Goal: Task Accomplishment & Management: Complete application form

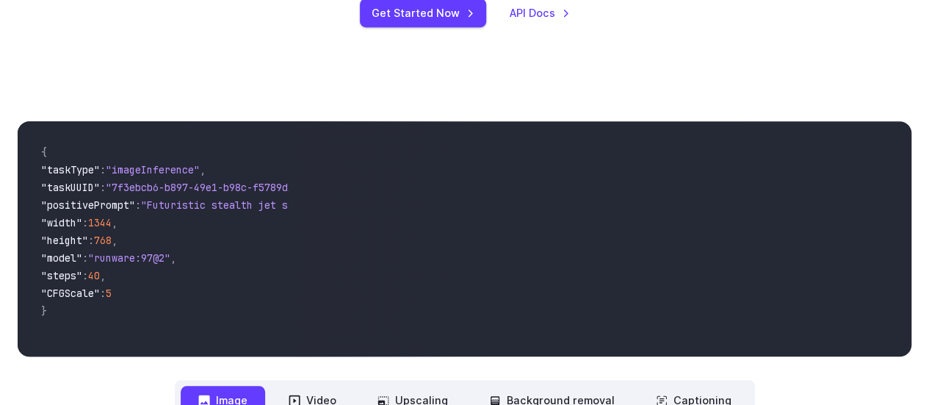
scroll to position [294, 0]
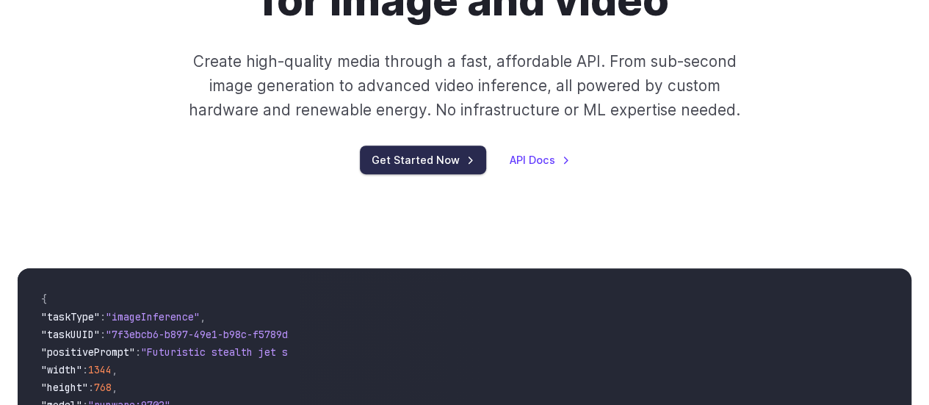
click at [416, 161] on link "Get Started Now" at bounding box center [423, 159] width 126 height 29
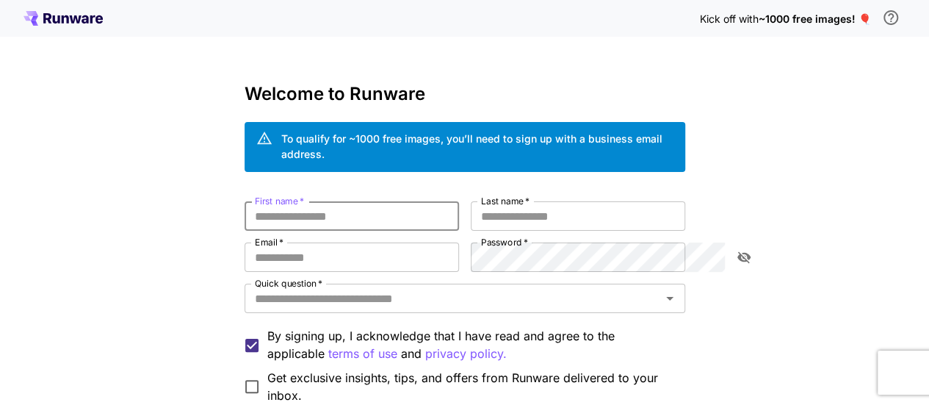
click at [310, 206] on input "First name   *" at bounding box center [352, 215] width 214 height 29
type input "******"
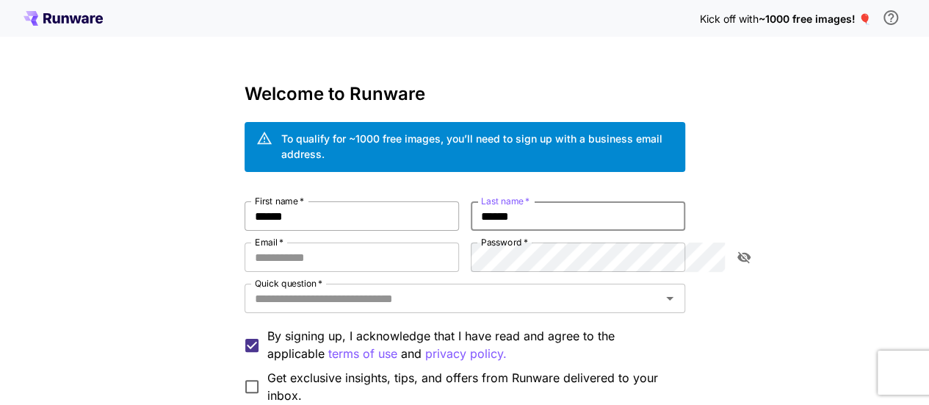
type input "******"
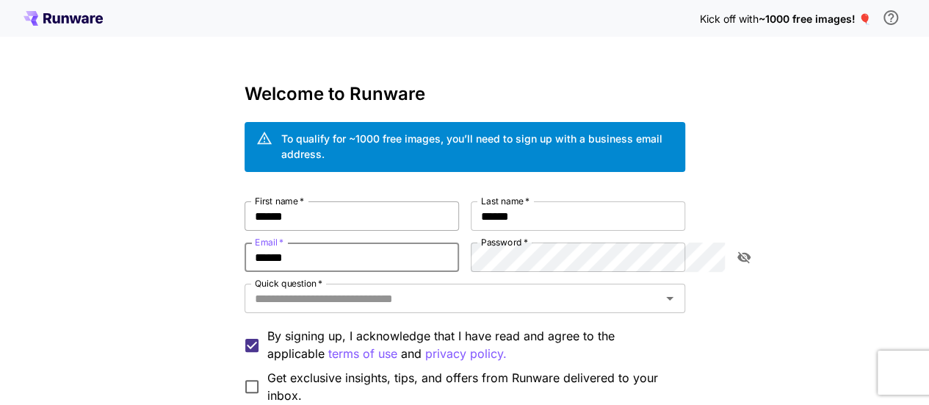
type input "**********"
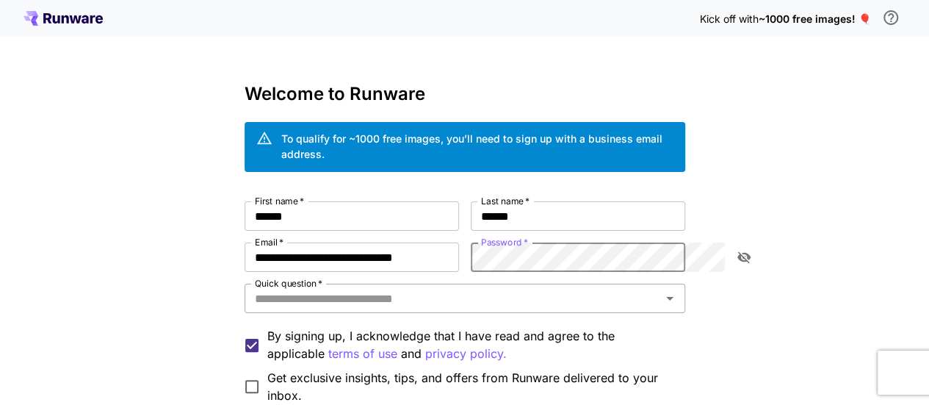
click at [396, 296] on div "Quick question   *" at bounding box center [465, 297] width 441 height 29
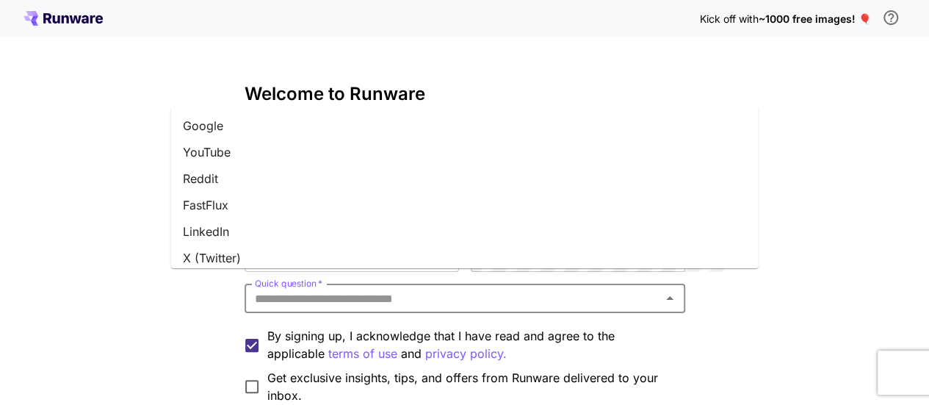
click at [231, 126] on li "Google" at bounding box center [465, 125] width 588 height 26
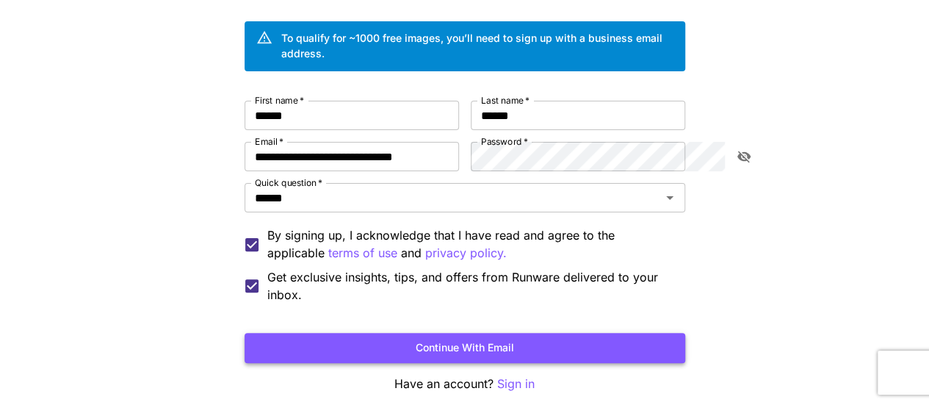
scroll to position [147, 0]
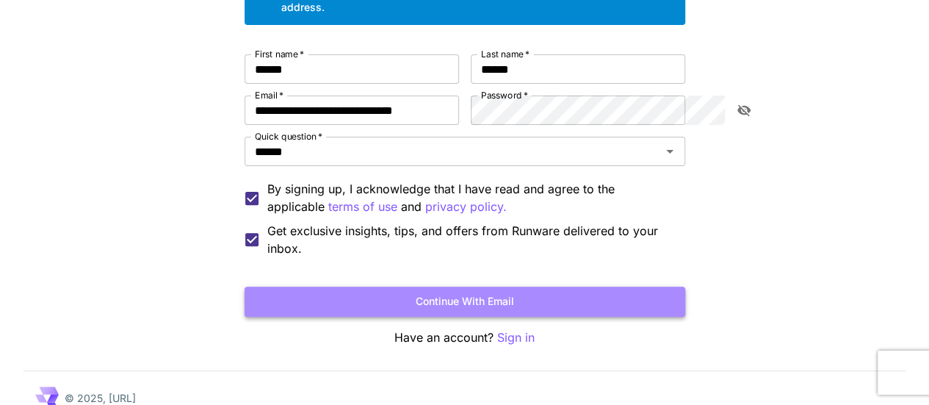
click at [464, 286] on button "Continue with email" at bounding box center [465, 301] width 441 height 30
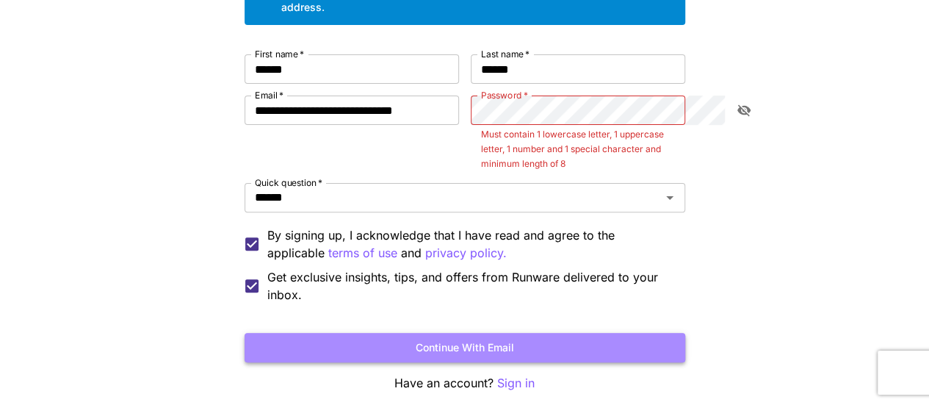
click at [554, 333] on button "Continue with email" at bounding box center [465, 348] width 441 height 30
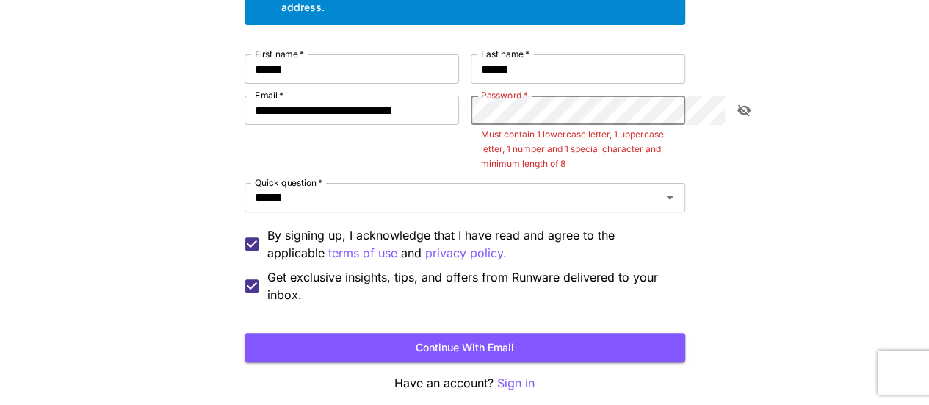
click at [750, 103] on icon "toggle password visibility" at bounding box center [744, 110] width 15 height 15
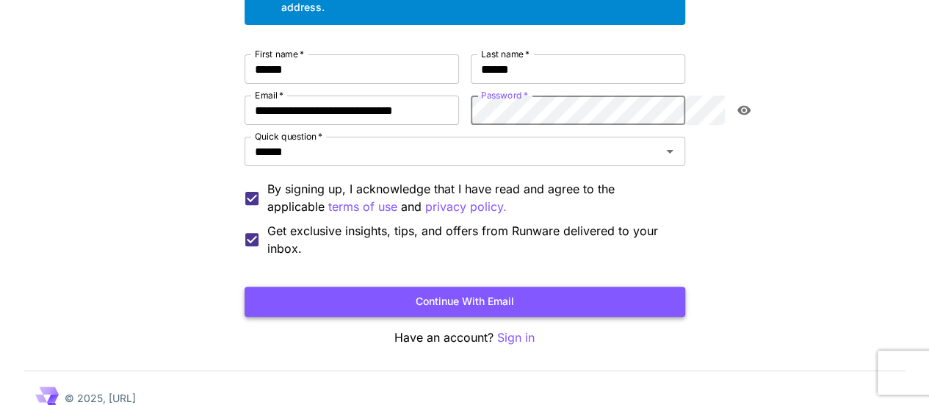
click at [463, 286] on button "Continue with email" at bounding box center [465, 301] width 441 height 30
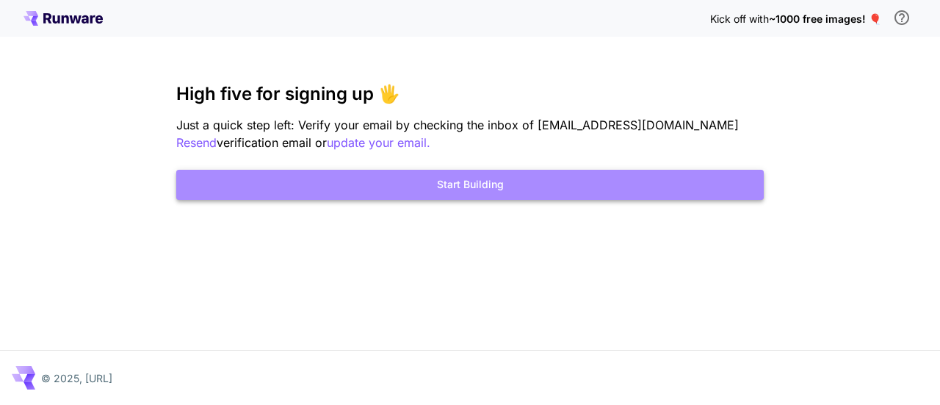
click at [466, 192] on button "Start Building" at bounding box center [470, 185] width 588 height 30
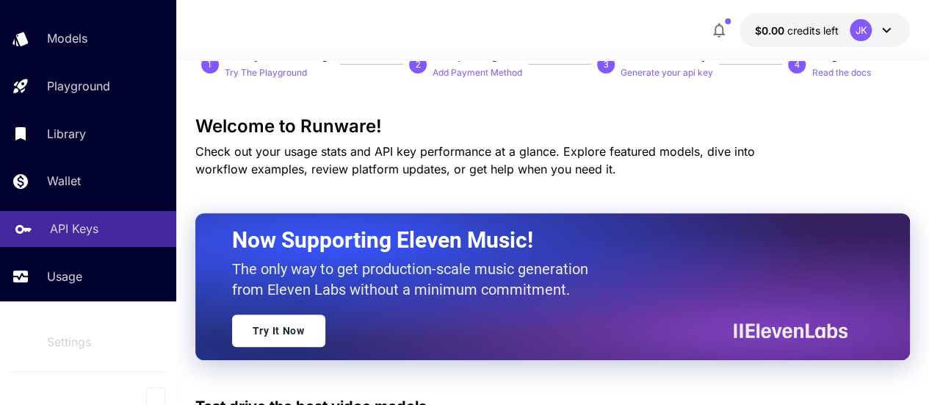
scroll to position [109, 0]
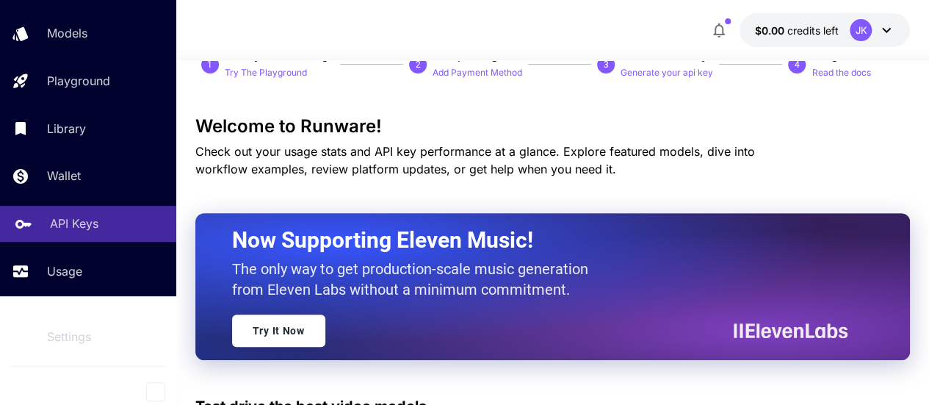
click at [84, 209] on link "API Keys" at bounding box center [88, 224] width 176 height 36
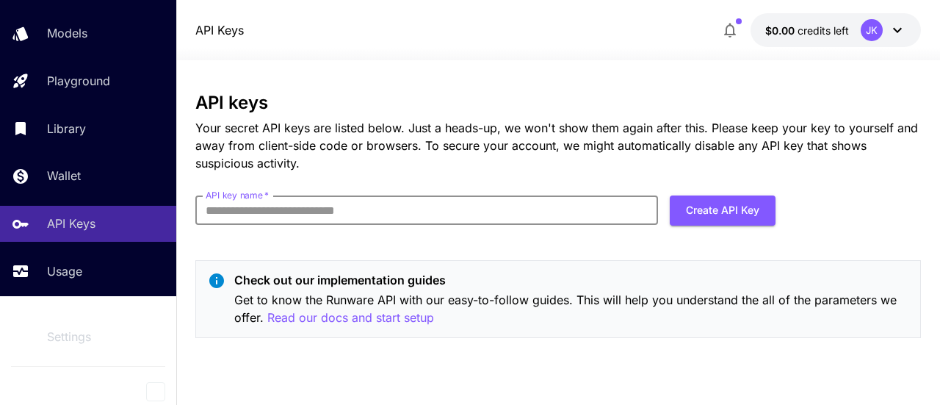
click at [429, 212] on input "API key name   *" at bounding box center [426, 209] width 463 height 29
type input "**********"
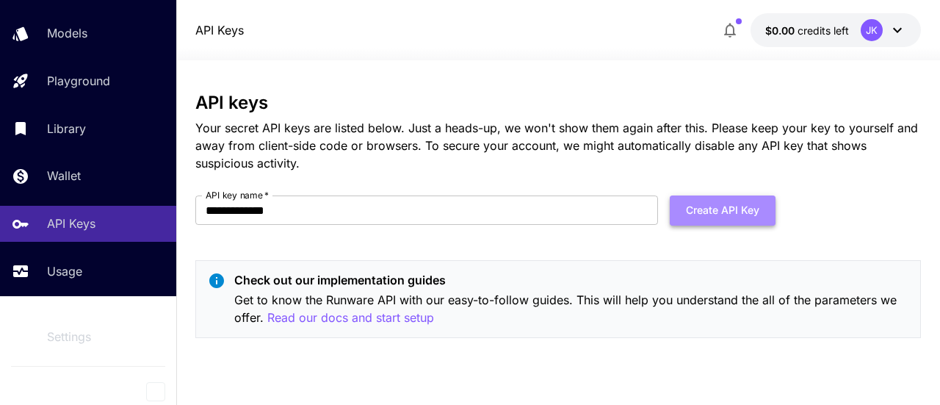
click at [715, 217] on button "Create API Key" at bounding box center [723, 210] width 106 height 30
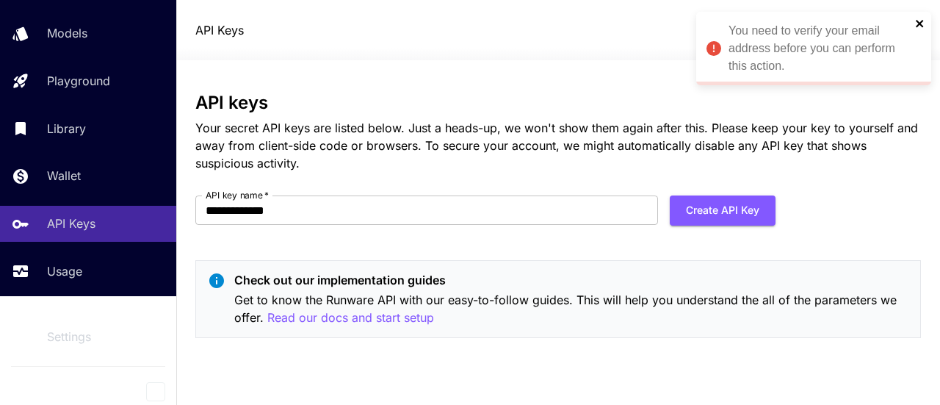
click at [920, 18] on icon "close" at bounding box center [920, 24] width 10 height 12
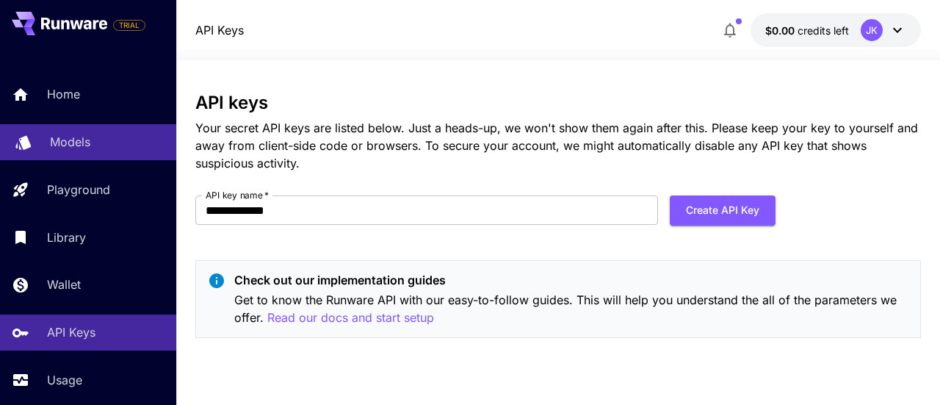
click at [65, 140] on p "Models" at bounding box center [70, 142] width 40 height 18
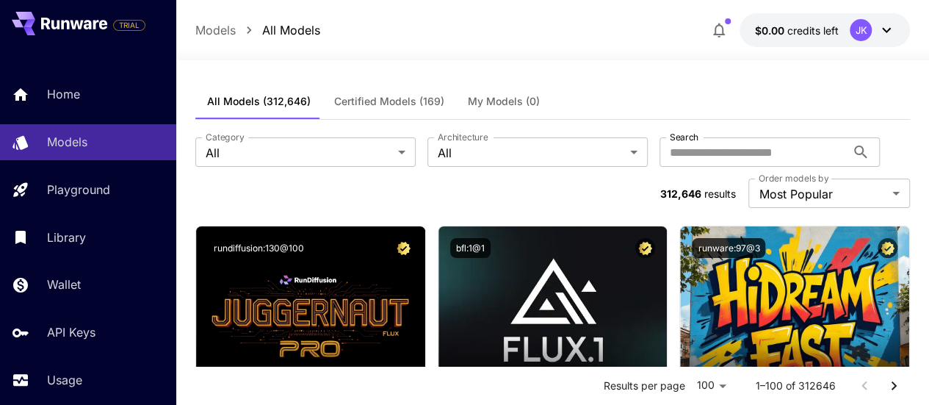
click at [223, 28] on p "Models" at bounding box center [215, 30] width 40 height 18
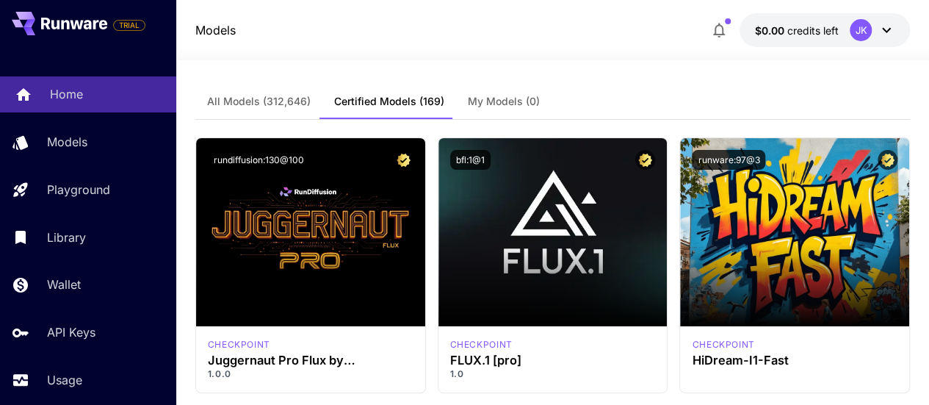
click at [91, 108] on link "Home" at bounding box center [88, 94] width 176 height 36
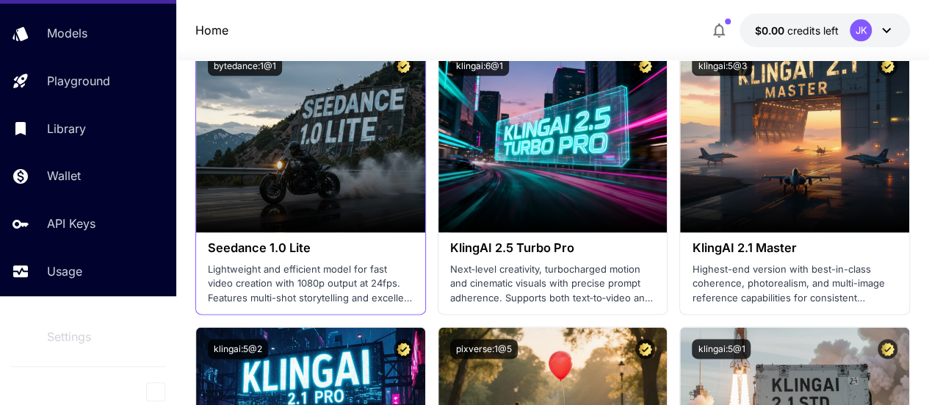
scroll to position [881, 0]
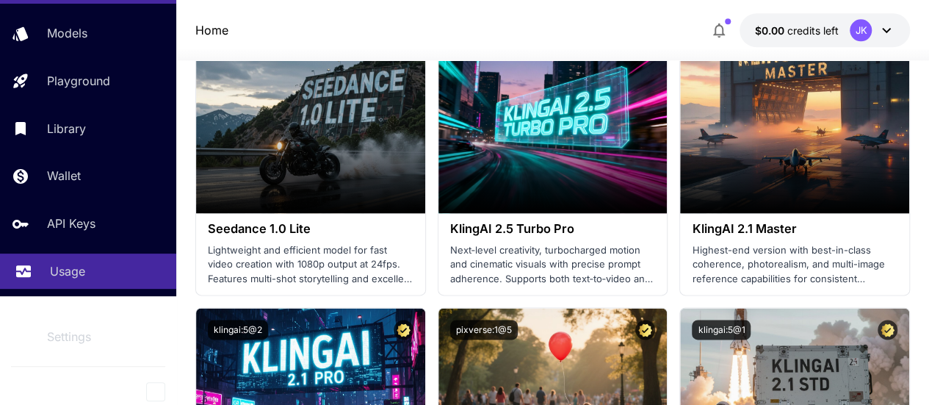
click at [45, 272] on link "Usage" at bounding box center [88, 271] width 176 height 36
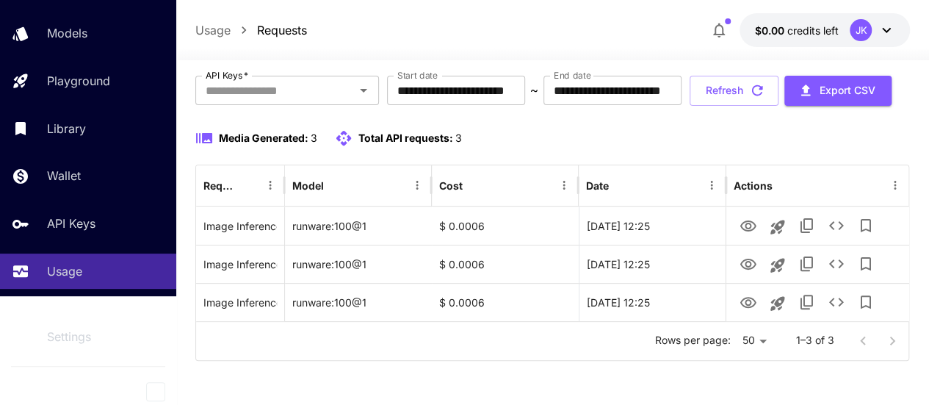
scroll to position [128, 0]
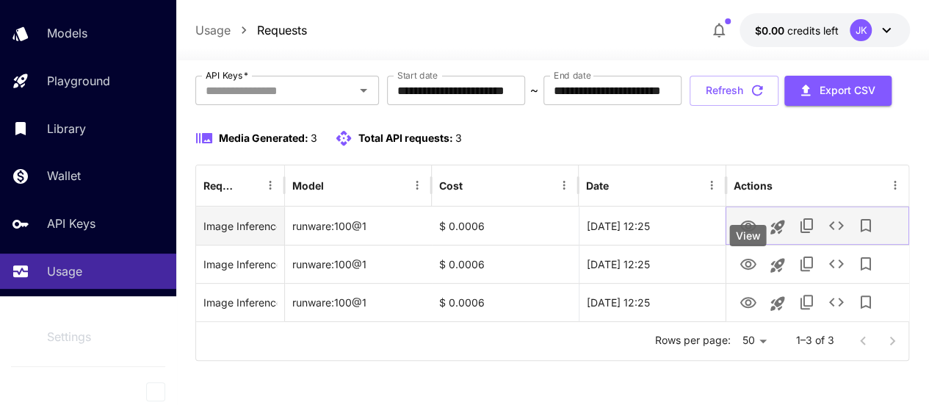
click at [747, 223] on icon "View" at bounding box center [748, 225] width 16 height 11
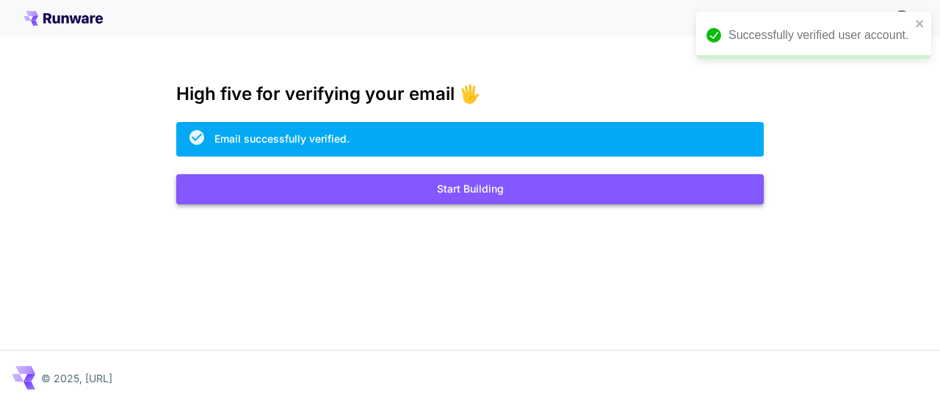
click at [445, 198] on button "Start Building" at bounding box center [470, 189] width 588 height 30
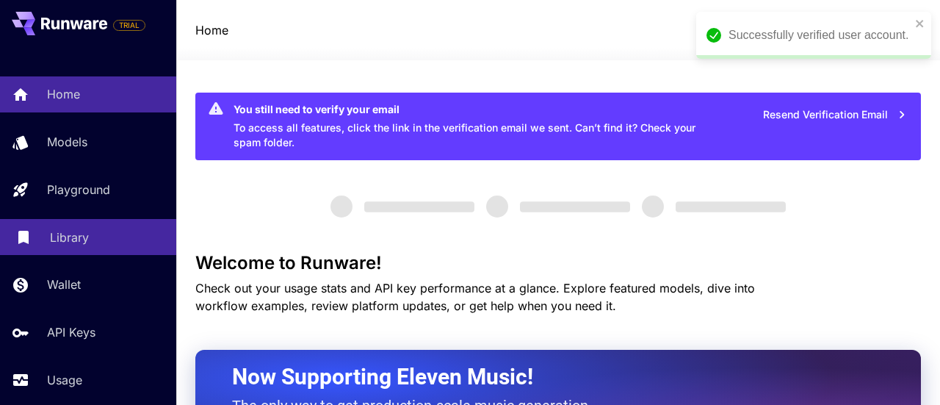
click at [66, 242] on p "Library" at bounding box center [69, 237] width 39 height 18
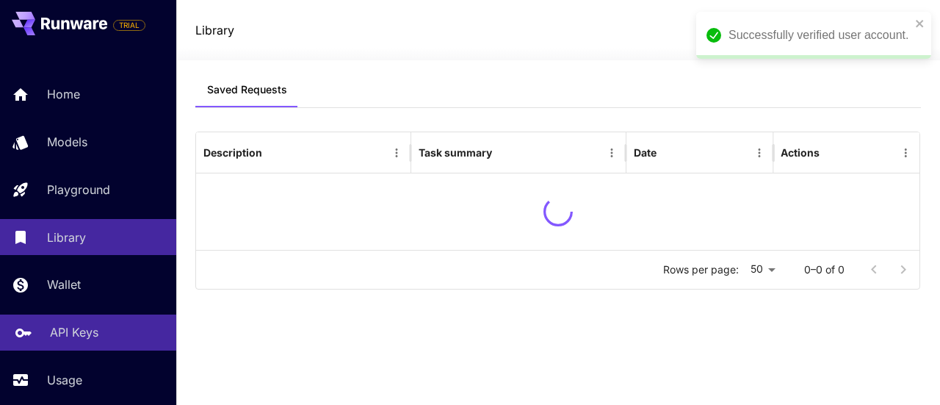
click at [57, 337] on p "API Keys" at bounding box center [74, 332] width 48 height 18
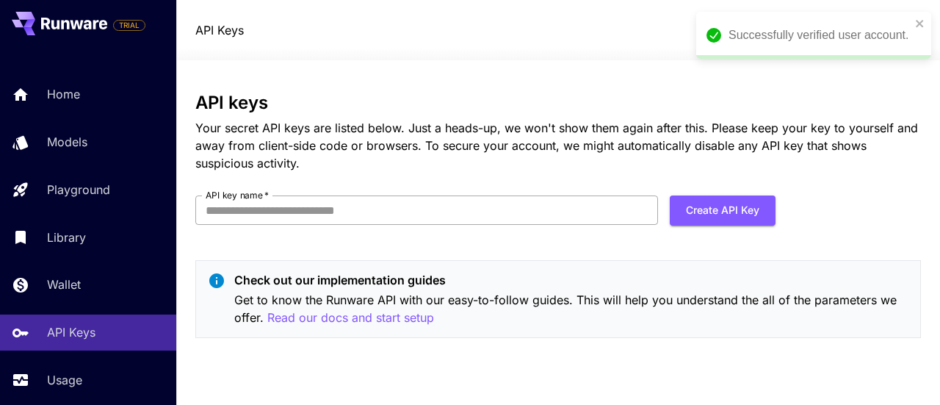
click at [480, 211] on input "API key name   *" at bounding box center [426, 209] width 463 height 29
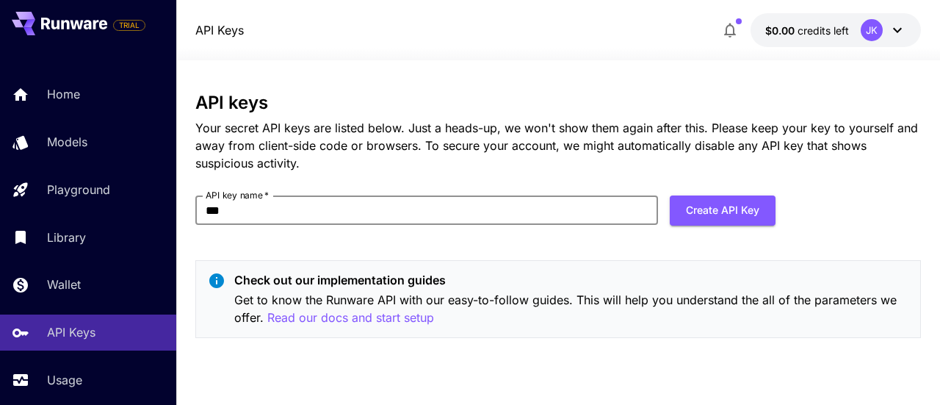
type input "**********"
click at [723, 210] on button "Create API Key" at bounding box center [723, 210] width 106 height 30
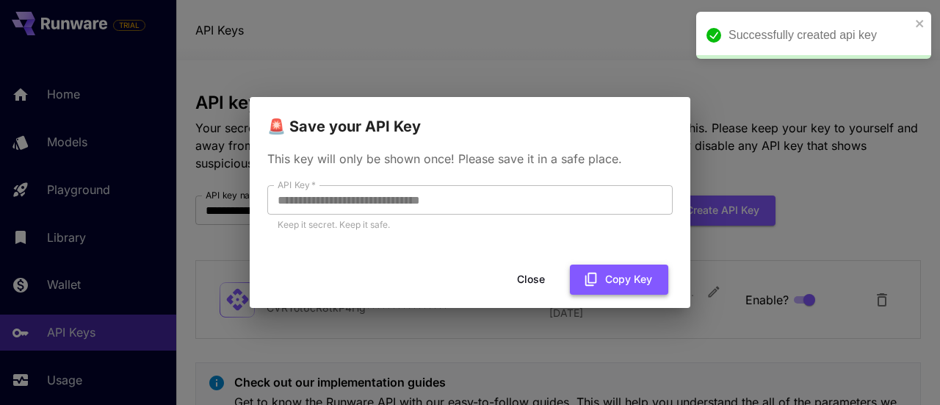
click at [604, 279] on button "Copy Key" at bounding box center [619, 279] width 98 height 30
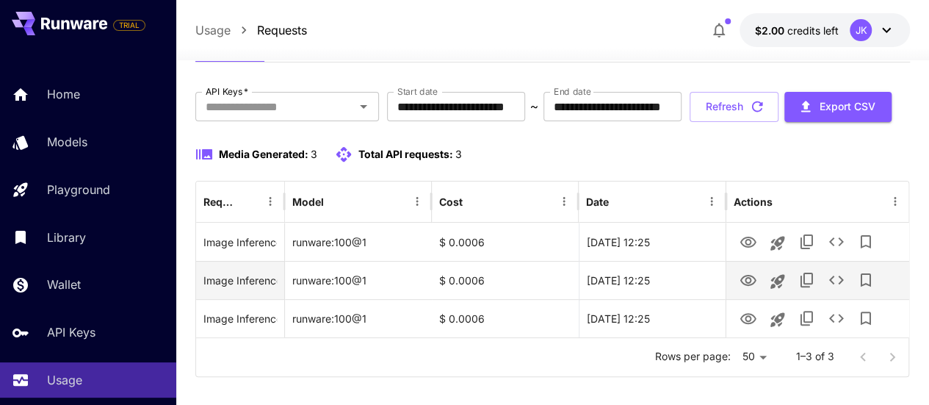
scroll to position [128, 0]
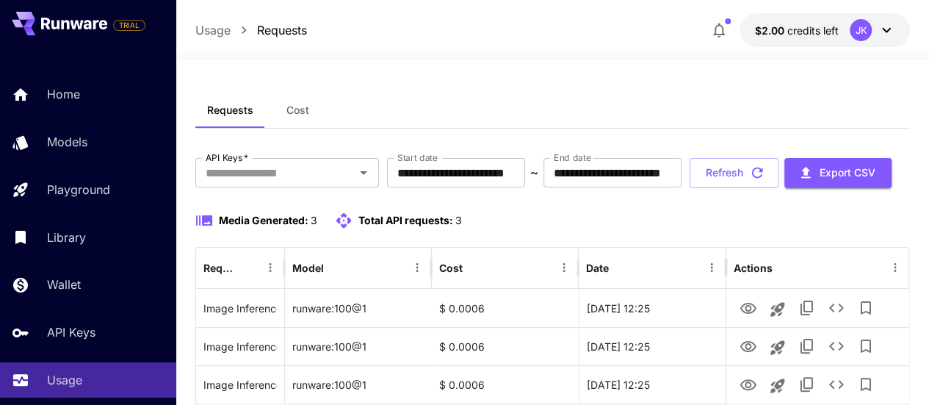
click at [214, 30] on p "Usage" at bounding box center [212, 30] width 35 height 18
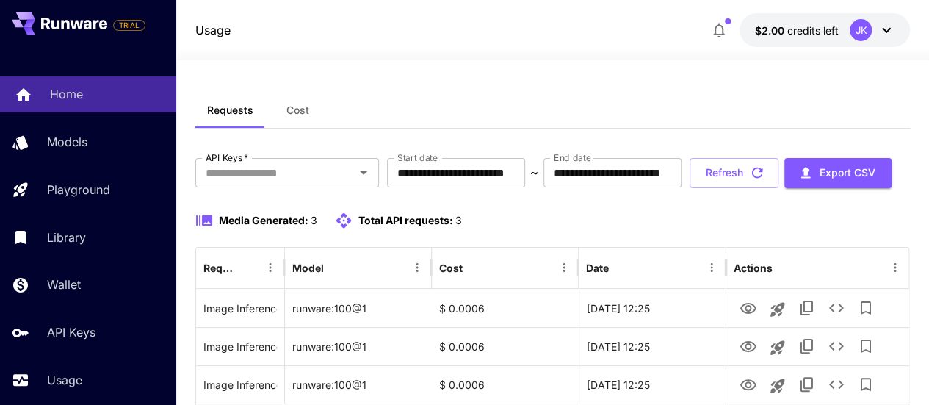
click at [84, 93] on div "Home" at bounding box center [107, 94] width 115 height 18
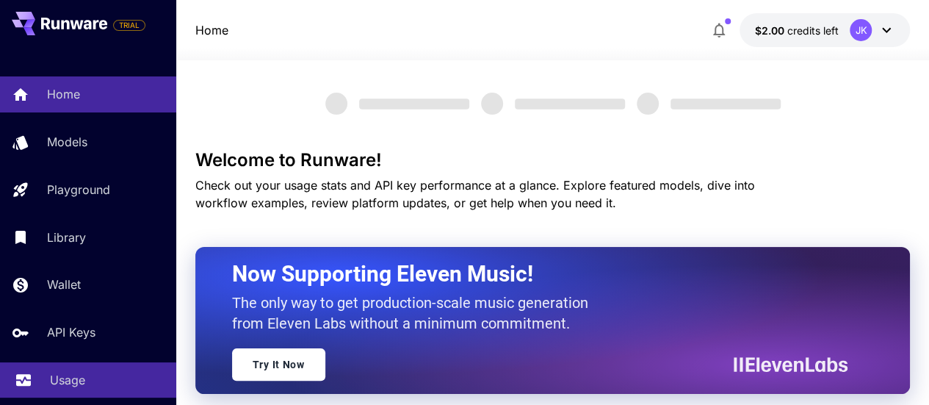
click at [48, 374] on link "Usage" at bounding box center [88, 380] width 176 height 36
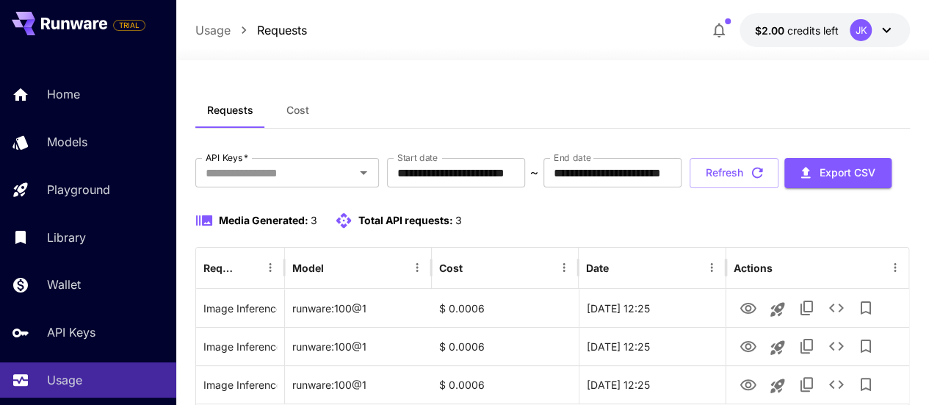
click at [297, 112] on span "Cost" at bounding box center [297, 110] width 23 height 13
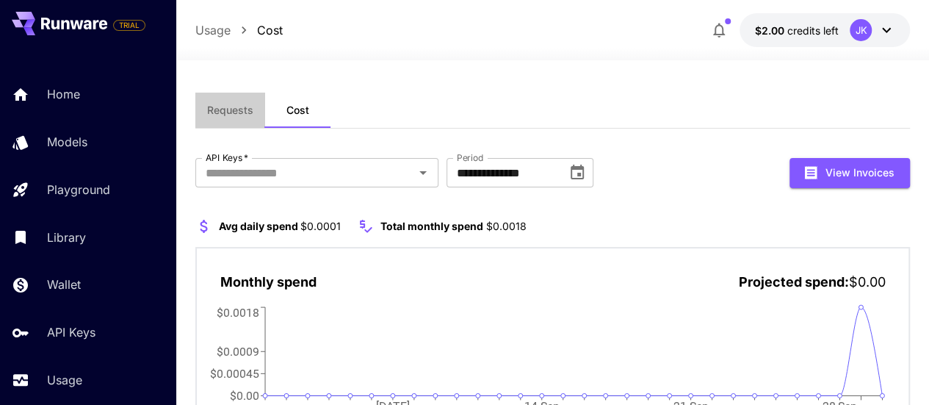
click at [222, 104] on span "Requests" at bounding box center [230, 110] width 46 height 13
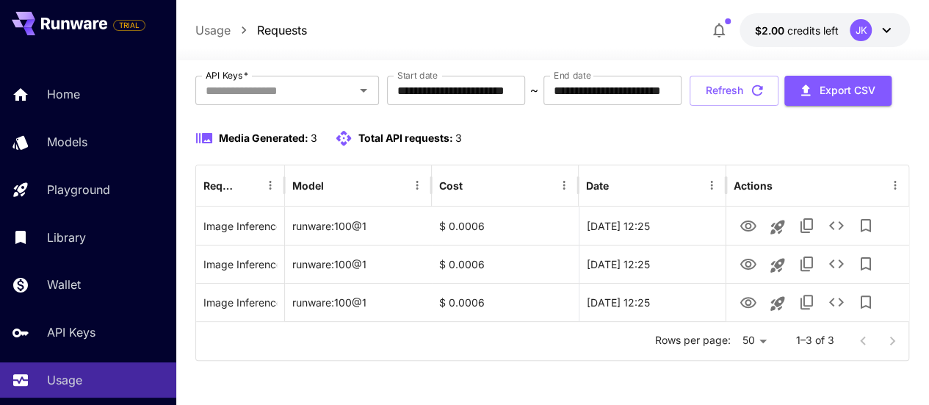
scroll to position [128, 0]
click at [737, 95] on button "Refresh" at bounding box center [734, 91] width 89 height 30
click at [765, 92] on icon "button" at bounding box center [757, 90] width 16 height 16
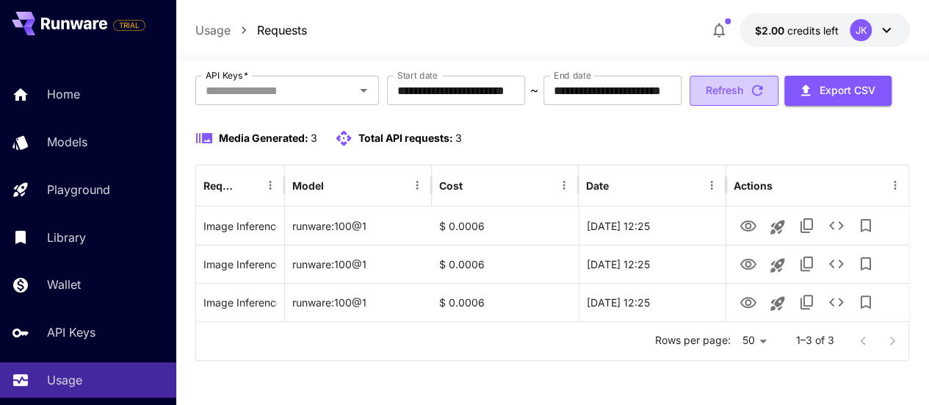
click at [756, 82] on button "Refresh" at bounding box center [734, 91] width 89 height 30
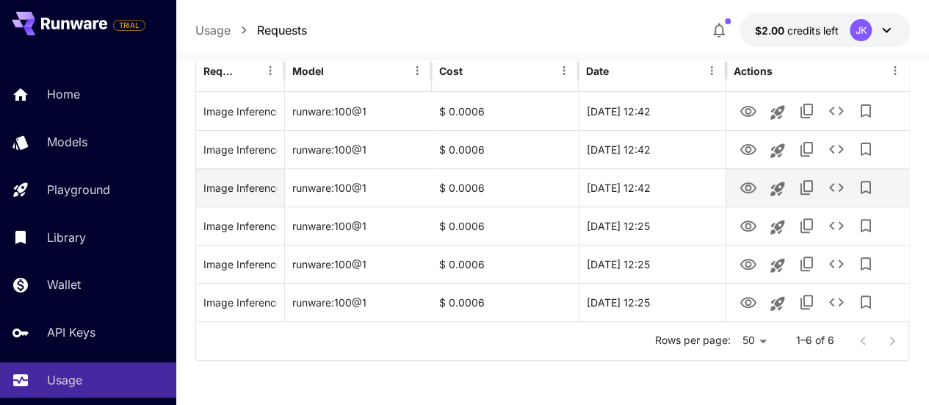
scroll to position [0, 0]
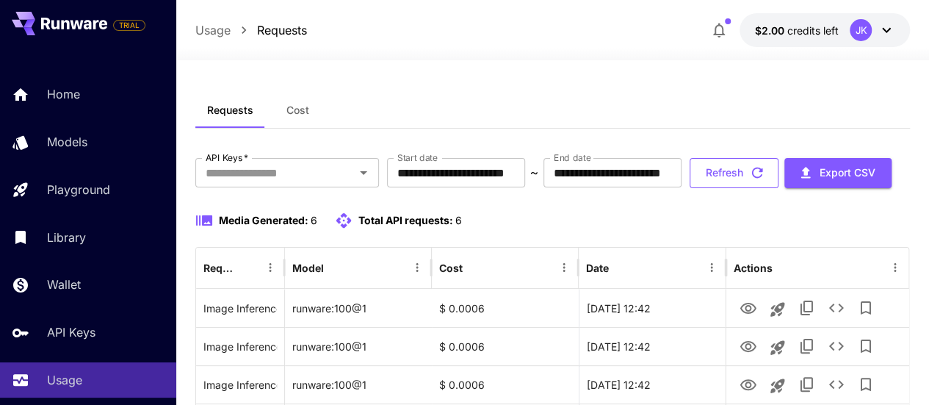
click at [761, 188] on button "Refresh" at bounding box center [734, 173] width 89 height 30
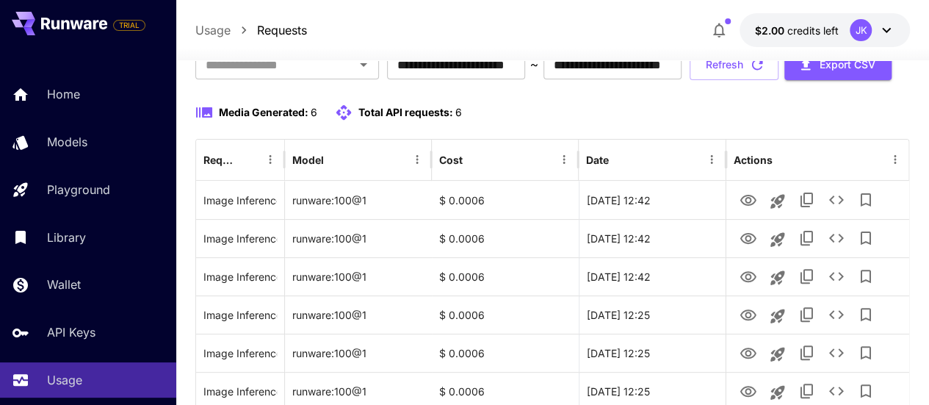
scroll to position [95, 0]
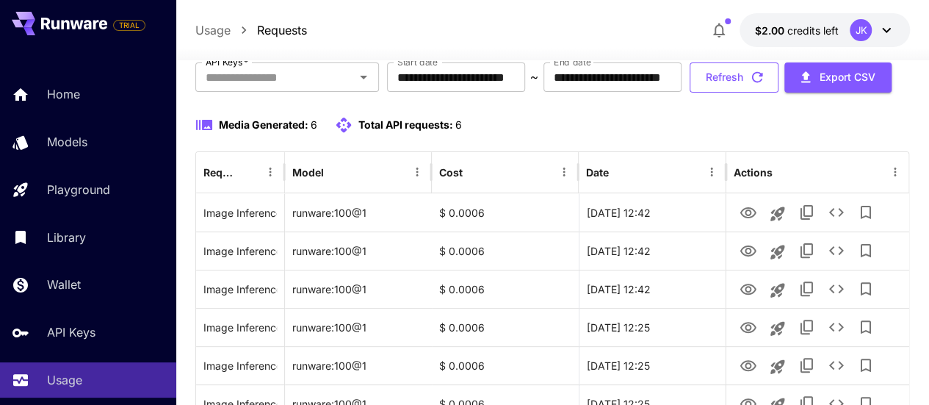
click at [741, 93] on button "Refresh" at bounding box center [734, 77] width 89 height 30
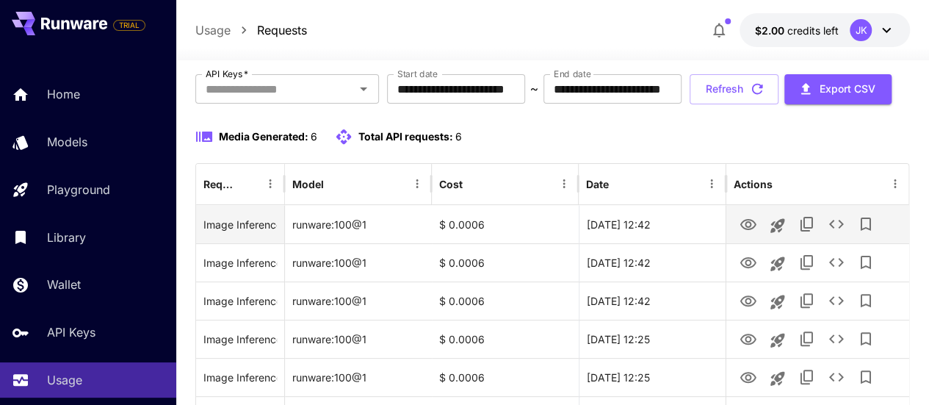
scroll to position [0, 0]
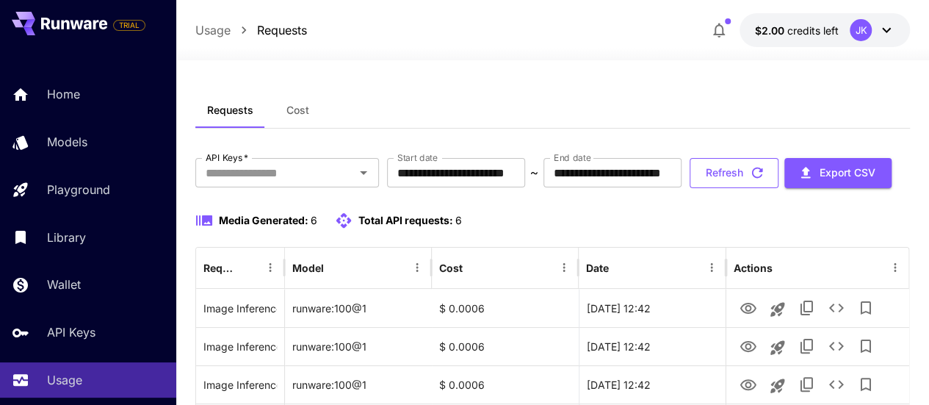
click at [751, 188] on button "Refresh" at bounding box center [734, 173] width 89 height 30
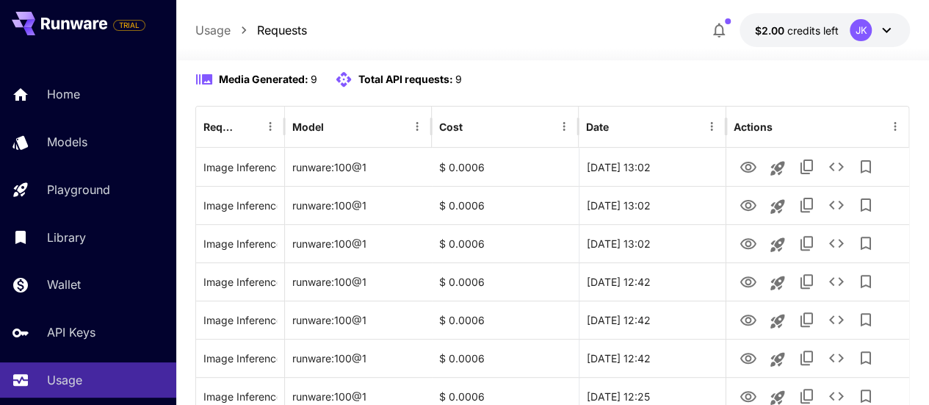
scroll to position [147, 0]
